Goal: Check status: Check status

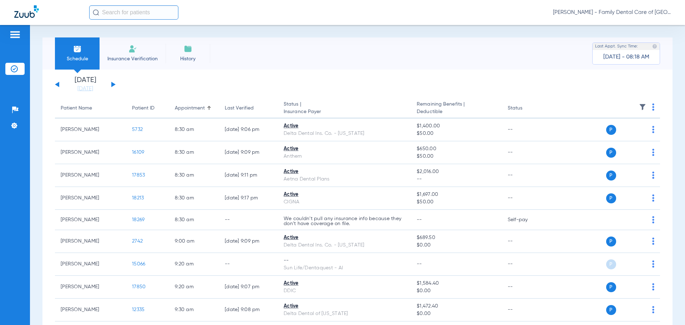
click at [111, 85] on button at bounding box center [113, 84] width 4 height 5
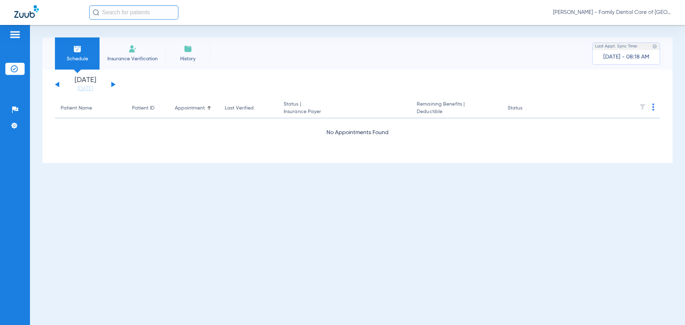
click at [113, 86] on button at bounding box center [113, 84] width 4 height 5
click at [113, 86] on div "[DATE] [DATE] [DATE] [DATE] [DATE] [DATE] [DATE] [DATE] [DATE] [DATE] [DATE] [D…" at bounding box center [85, 85] width 61 height 16
click at [110, 83] on div "[DATE] [DATE] [DATE] [DATE] [DATE] [DATE] [DATE] [DATE] [DATE] [DATE] [DATE] [D…" at bounding box center [85, 85] width 61 height 16
click at [113, 87] on div "[DATE] [DATE] [DATE] [DATE] [DATE] [DATE] [DATE] [DATE] [DATE] [DATE] [DATE] [D…" at bounding box center [85, 85] width 61 height 16
click at [113, 85] on button at bounding box center [113, 84] width 4 height 5
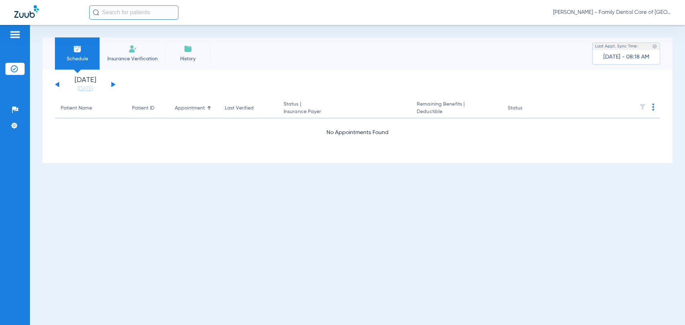
click at [112, 85] on button at bounding box center [113, 84] width 4 height 5
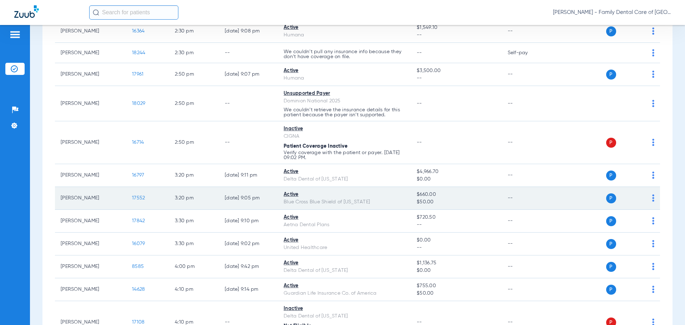
scroll to position [1034, 0]
